Goal: Task Accomplishment & Management: Use online tool/utility

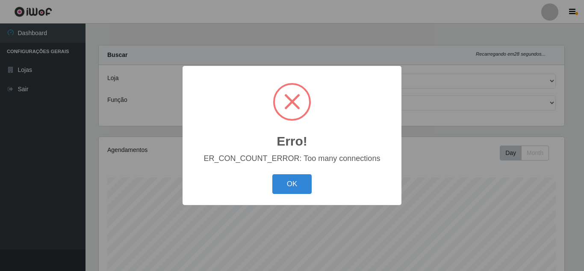
select select "225"
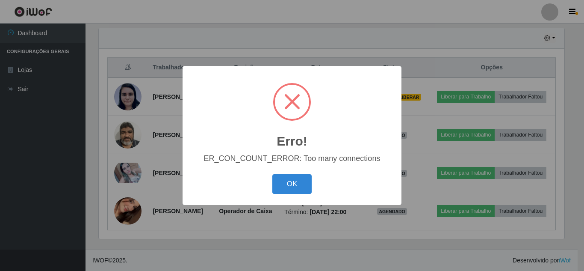
scroll to position [177, 466]
click at [283, 188] on button "OK" at bounding box center [292, 184] width 40 height 20
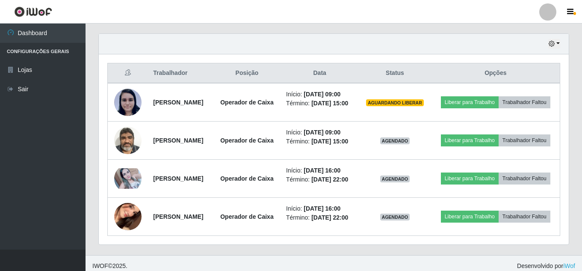
scroll to position [292, 0]
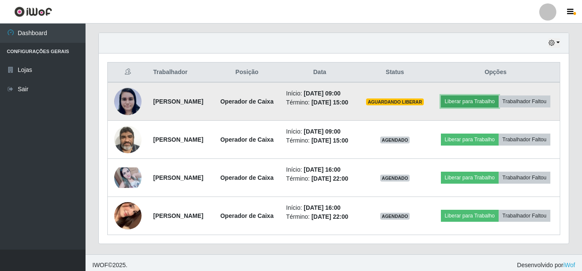
click at [498, 101] on button "Liberar para Trabalho" at bounding box center [470, 101] width 58 height 12
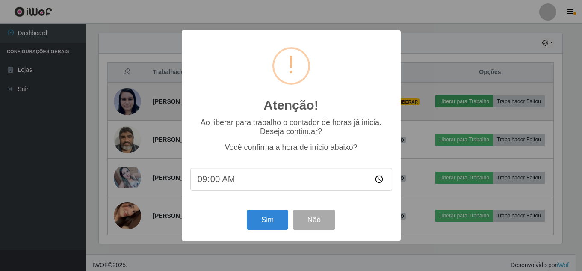
scroll to position [177, 466]
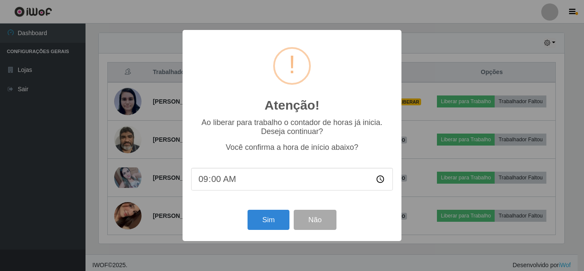
click at [449, 126] on div "Atenção! × Ao liberar para trabalho o contador de horas já inicia. Deseja conti…" at bounding box center [292, 135] width 584 height 271
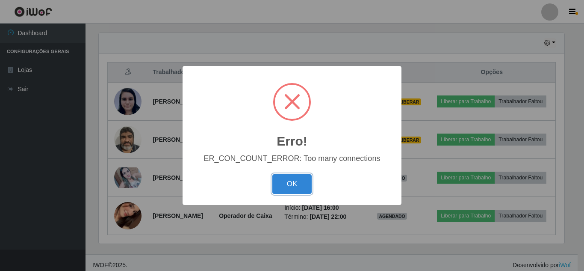
drag, startPoint x: 295, startPoint y: 178, endPoint x: 415, endPoint y: 127, distance: 130.8
click at [295, 178] on button "OK" at bounding box center [292, 184] width 40 height 20
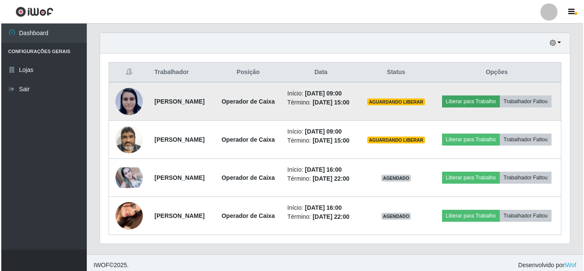
scroll to position [177, 470]
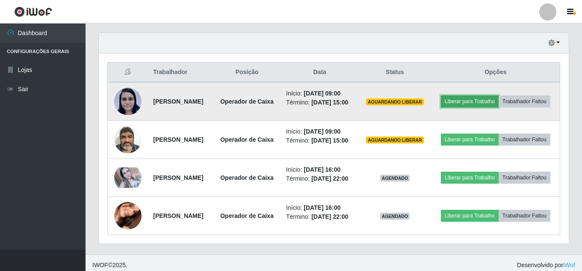
click at [498, 98] on button "Liberar para Trabalho" at bounding box center [470, 101] width 58 height 12
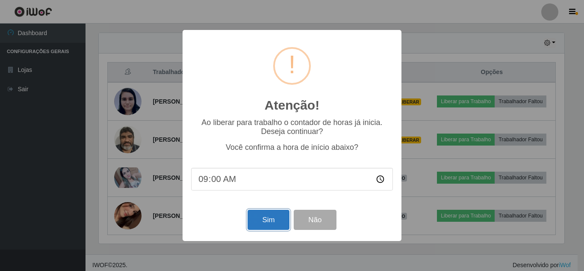
click at [268, 221] on button "Sim" at bounding box center [268, 219] width 41 height 20
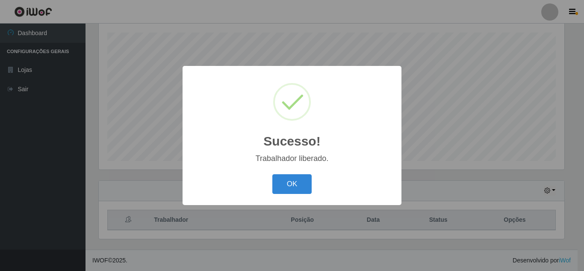
click at [491, 140] on div "Sucesso! × Trabalhador liberado. OK Cancel" at bounding box center [292, 135] width 584 height 271
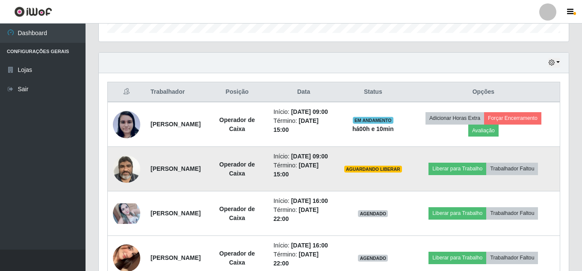
scroll to position [273, 0]
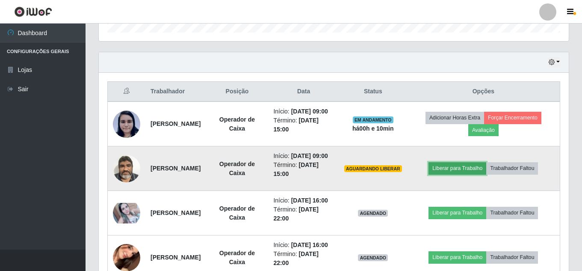
click at [469, 174] on button "Liberar para Trabalho" at bounding box center [457, 168] width 58 height 12
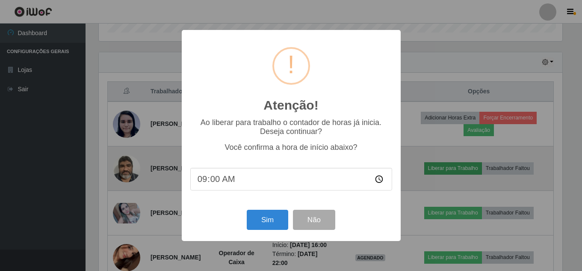
scroll to position [177, 466]
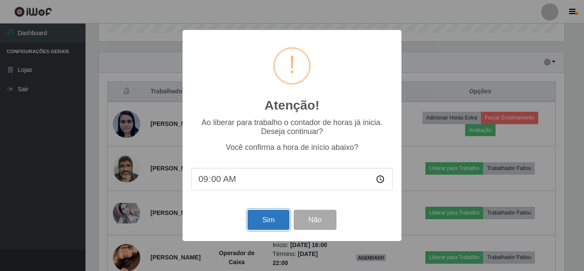
click at [260, 223] on button "Sim" at bounding box center [268, 219] width 41 height 20
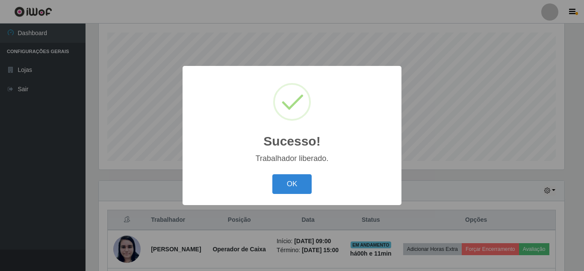
click at [272, 174] on button "OK" at bounding box center [292, 184] width 40 height 20
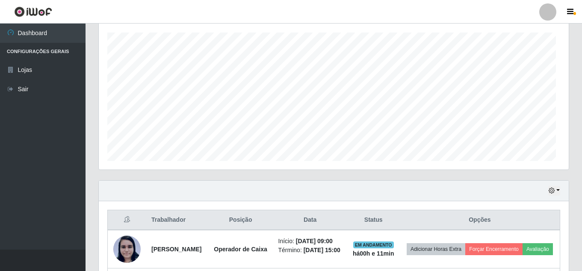
scroll to position [177, 470]
